Goal: Find specific page/section: Find specific page/section

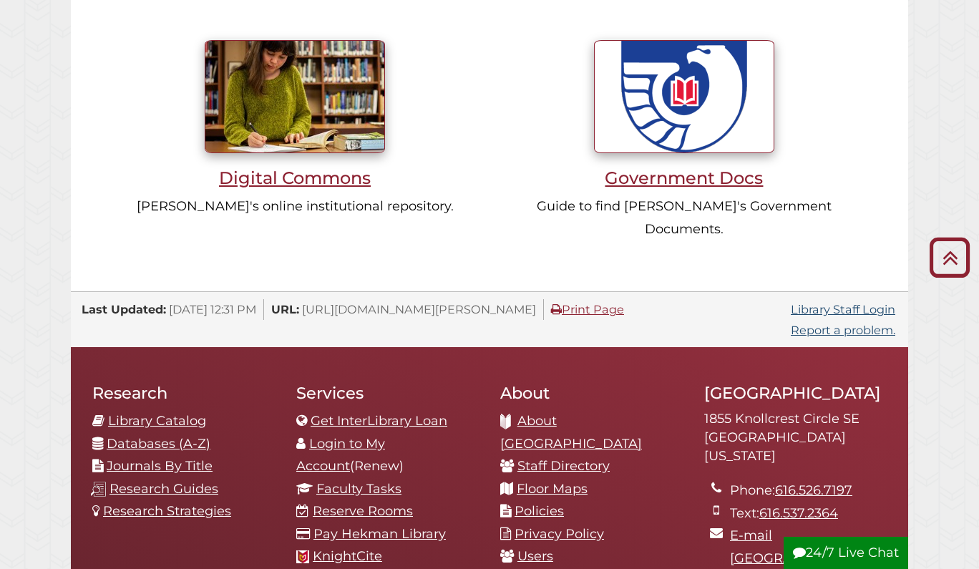
scroll to position [1254, 0]
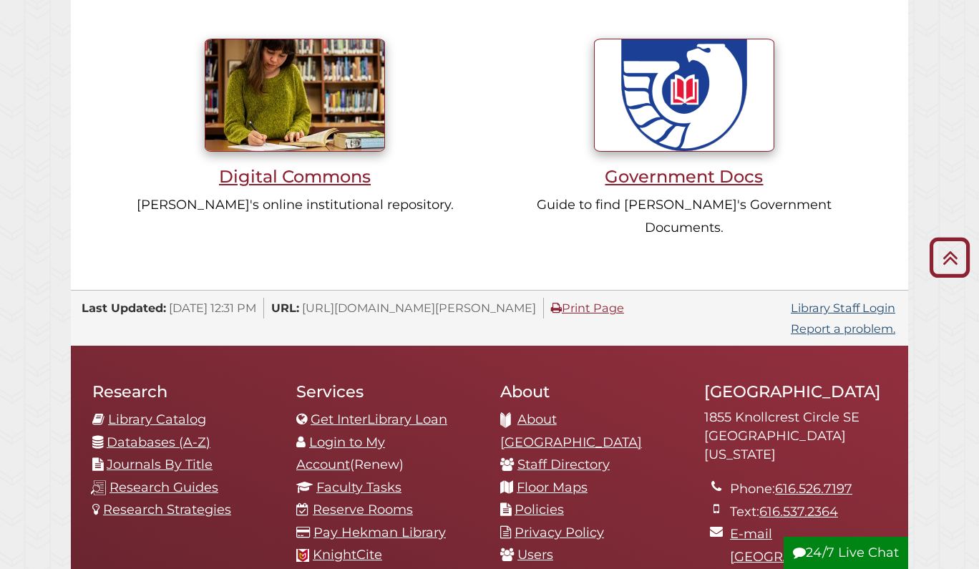
click at [156, 434] on link "Databases (A-Z)" at bounding box center [159, 442] width 104 height 16
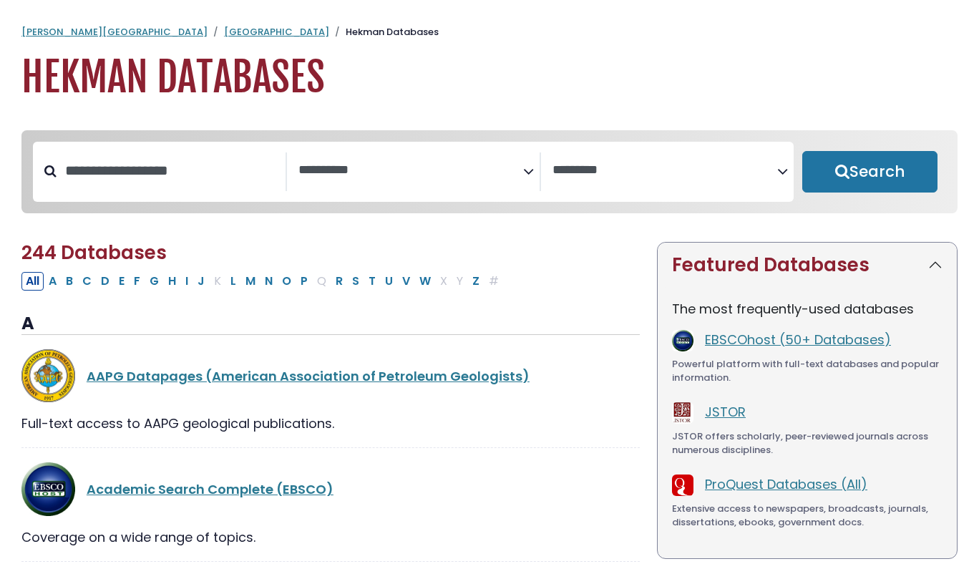
select select "Database Subject Filter"
select select "Database Vendors Filter"
click at [721, 413] on link "JSTOR" at bounding box center [725, 412] width 41 height 18
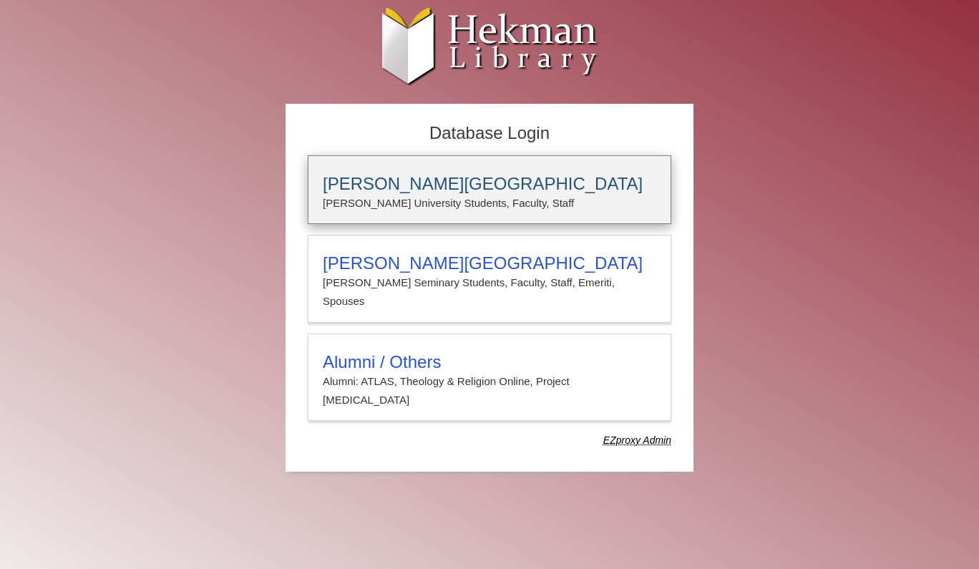
click at [379, 179] on h3 "[PERSON_NAME][GEOGRAPHIC_DATA]" at bounding box center [489, 184] width 333 height 20
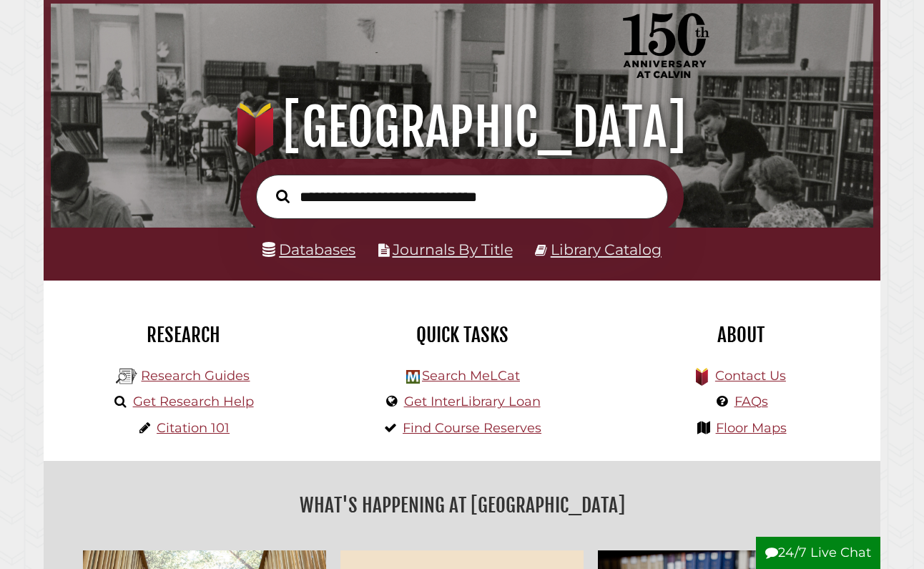
scroll to position [78, 0]
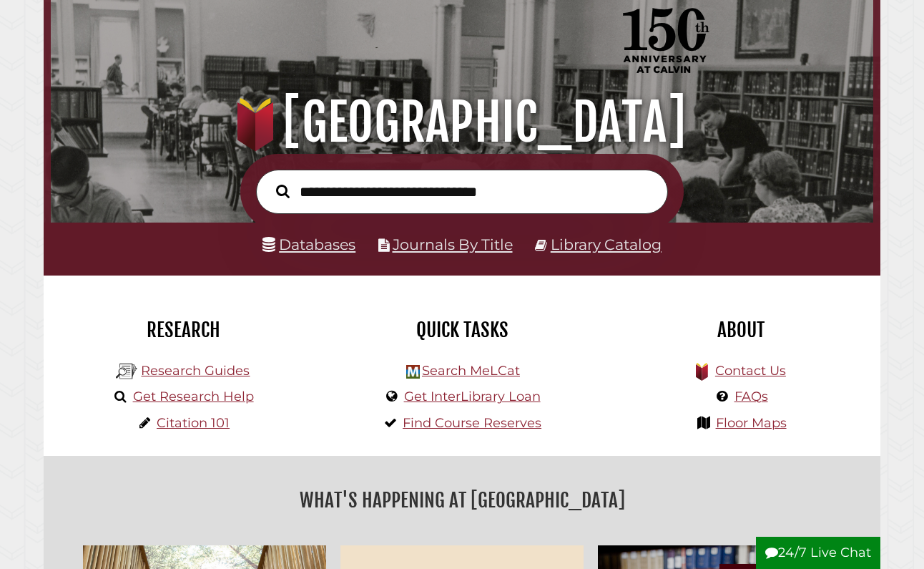
click at [331, 243] on link "Databases" at bounding box center [309, 244] width 93 height 18
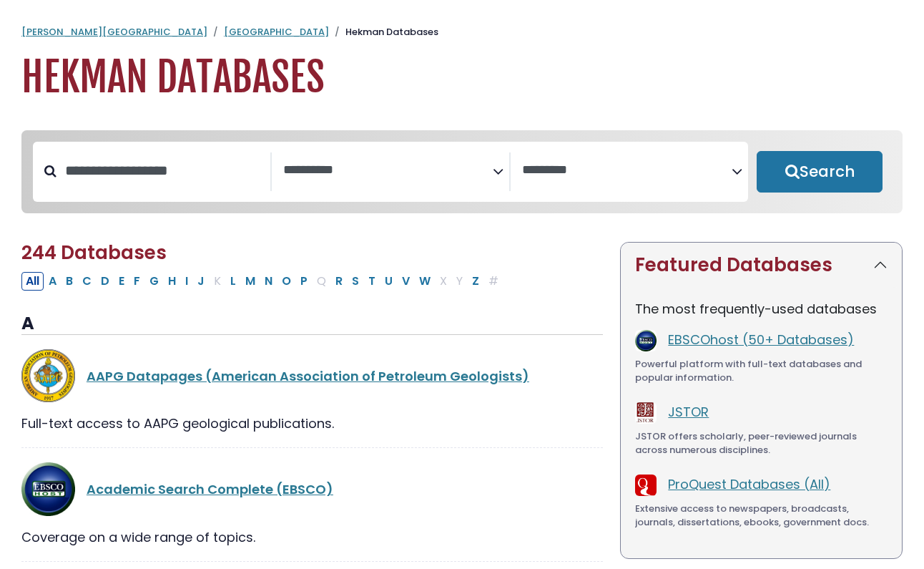
select select "Database Subject Filter"
select select "Database Vendors Filter"
click at [185, 174] on input "Search database by title or keyword" at bounding box center [164, 171] width 214 height 24
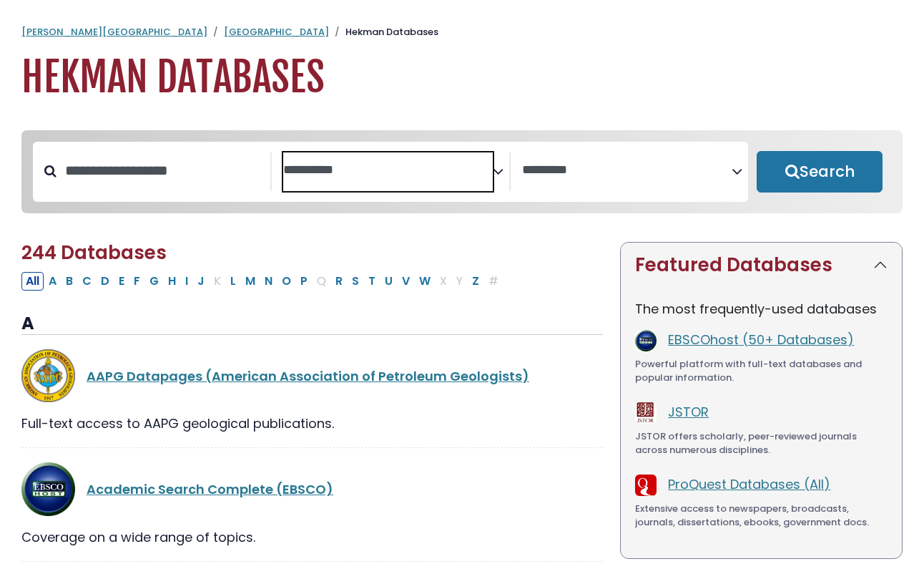
click at [399, 177] on textarea "Search" at bounding box center [388, 170] width 210 height 15
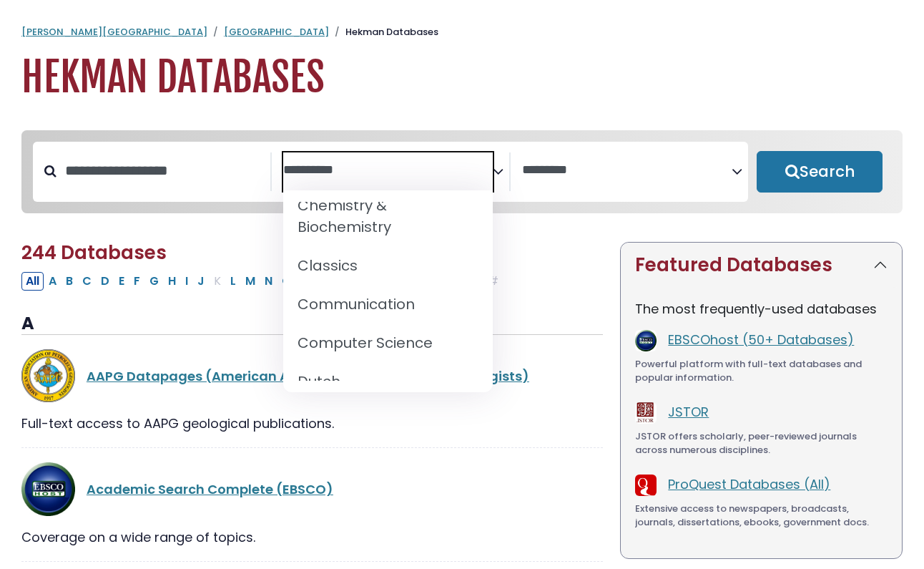
scroll to position [287, 0]
click at [566, 184] on span "Search filters" at bounding box center [627, 171] width 210 height 39
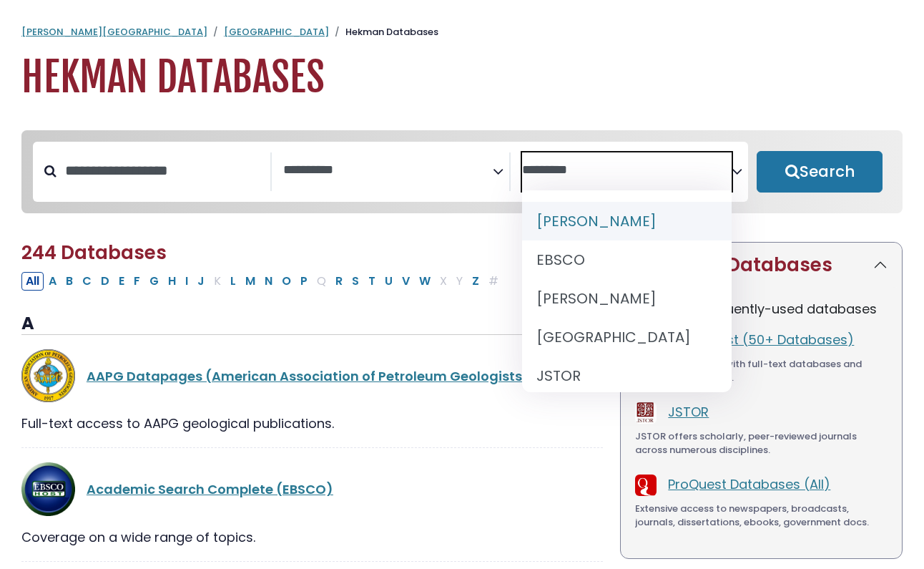
click at [570, 170] on textarea "Search" at bounding box center [627, 170] width 210 height 15
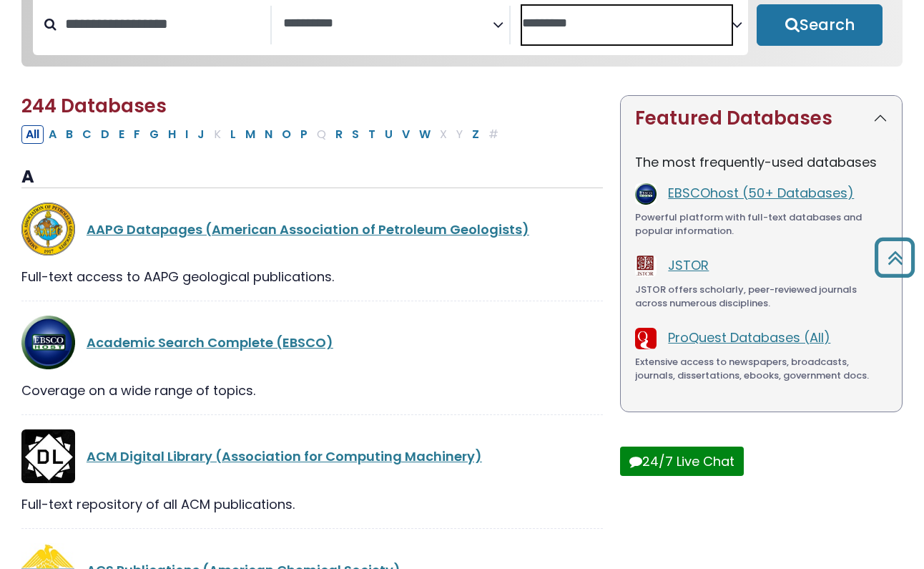
scroll to position [146, 0]
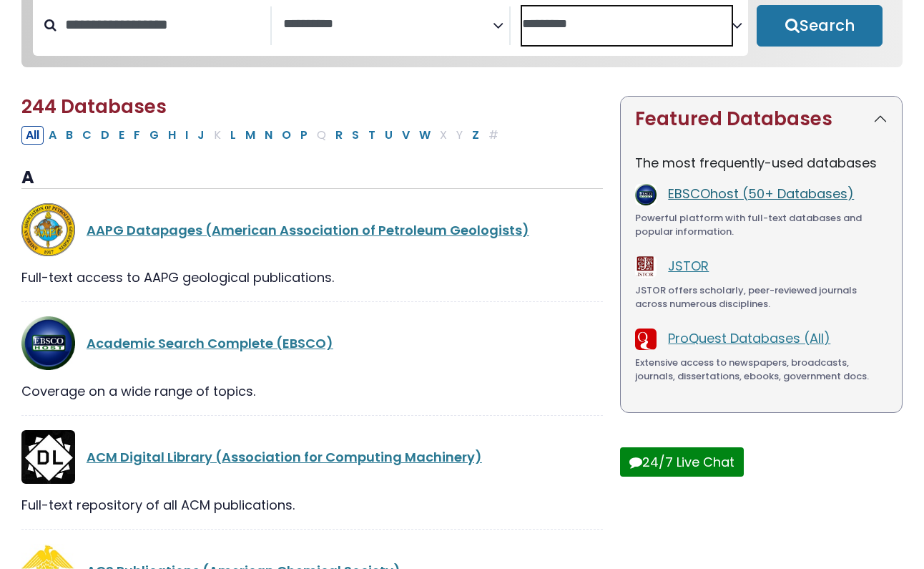
click at [727, 199] on link "EBSCOhost (50+ Databases)" at bounding box center [761, 194] width 186 height 18
